Goal: Task Accomplishment & Management: Complete application form

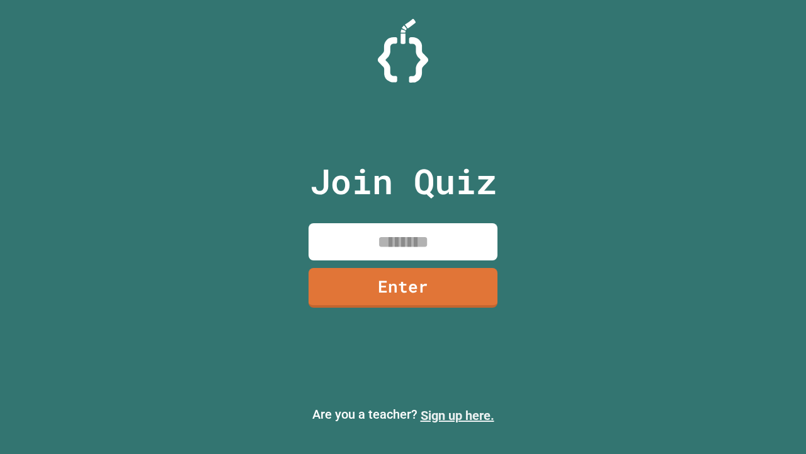
click at [457, 415] on link "Sign up here." at bounding box center [458, 415] width 74 height 15
